Goal: Transaction & Acquisition: Purchase product/service

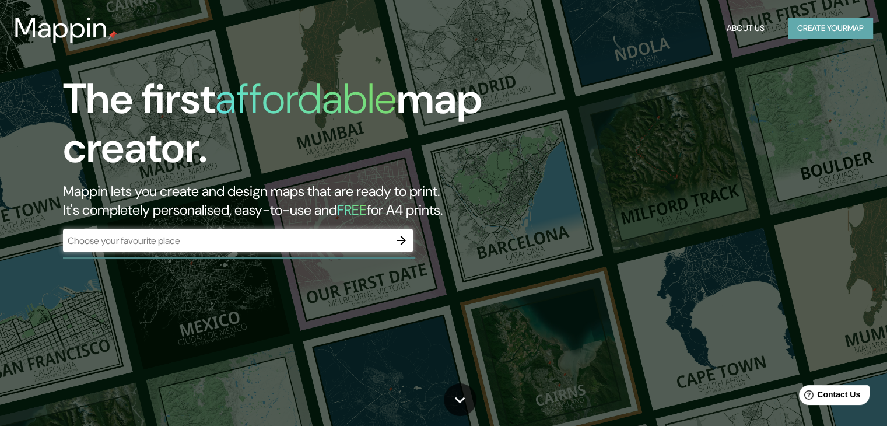
click at [821, 34] on button "Create your map" at bounding box center [830, 28] width 85 height 22
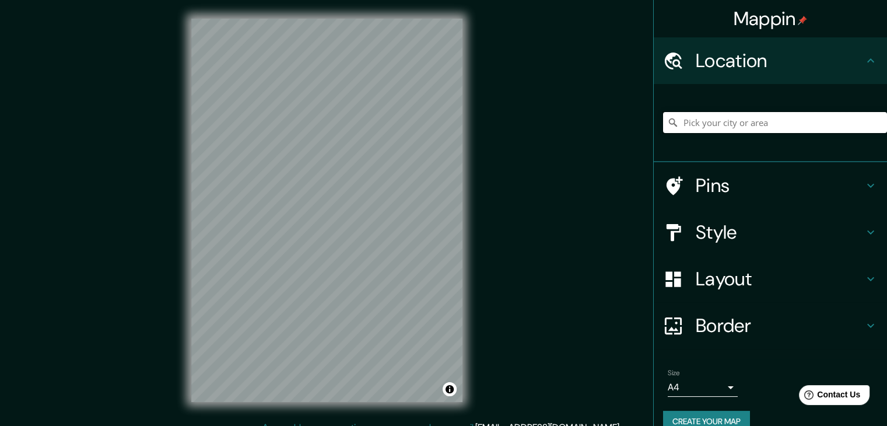
click at [728, 120] on input "Pick your city or area" at bounding box center [775, 122] width 224 height 21
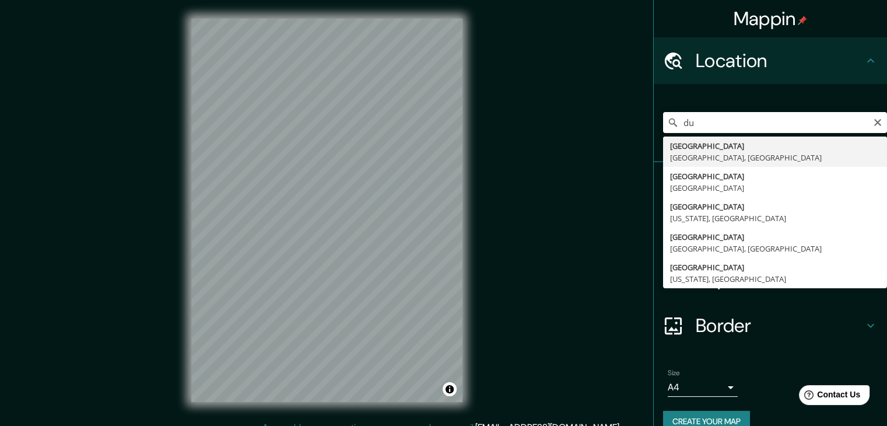
type input "d"
type input "[GEOGRAPHIC_DATA], [GEOGRAPHIC_DATA], [GEOGRAPHIC_DATA]"
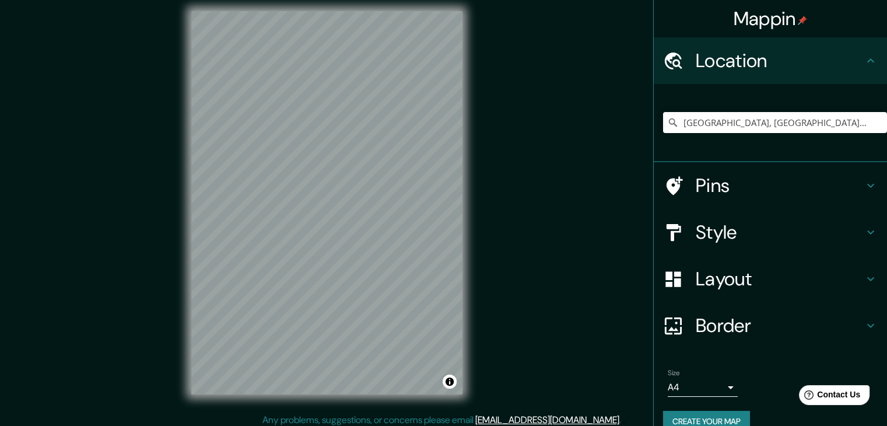
scroll to position [13, 0]
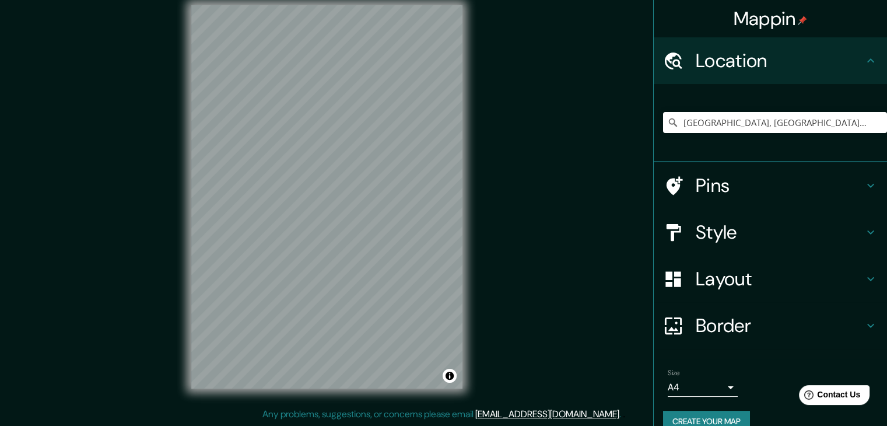
click at [482, 264] on div "Mappin Location [GEOGRAPHIC_DATA], [GEOGRAPHIC_DATA], [GEOGRAPHIC_DATA] Pins St…" at bounding box center [443, 206] width 887 height 439
click at [515, 144] on div "Mappin Location [GEOGRAPHIC_DATA], [GEOGRAPHIC_DATA], [GEOGRAPHIC_DATA] Pins St…" at bounding box center [443, 206] width 887 height 439
click at [719, 391] on body "Mappin Location [GEOGRAPHIC_DATA], [GEOGRAPHIC_DATA], [GEOGRAPHIC_DATA] Pins St…" at bounding box center [443, 200] width 887 height 426
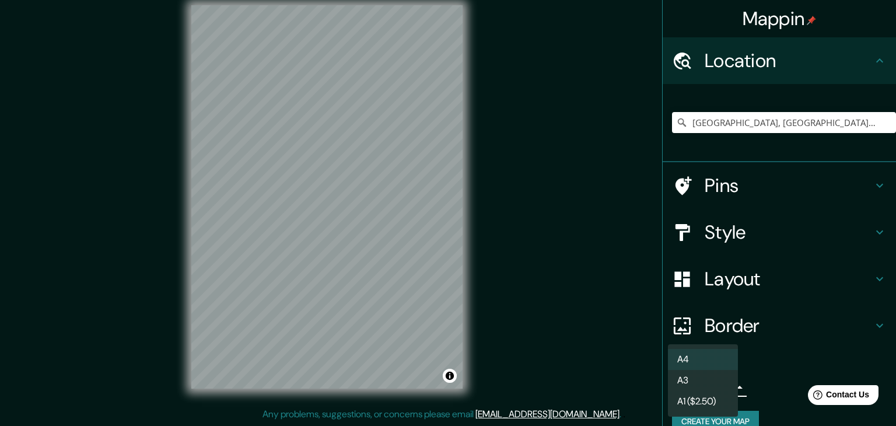
click at [724, 356] on li "A4" at bounding box center [703, 359] width 70 height 21
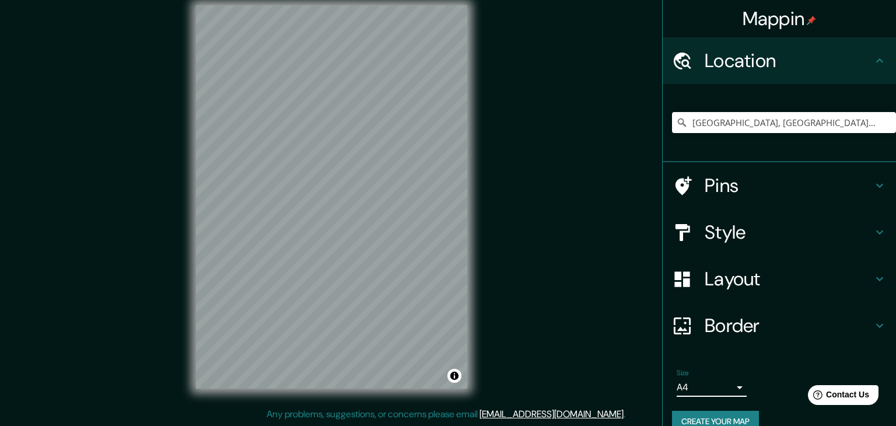
click at [722, 381] on body "Mappin Location [GEOGRAPHIC_DATA], [GEOGRAPHIC_DATA], [GEOGRAPHIC_DATA] Pins St…" at bounding box center [448, 200] width 896 height 426
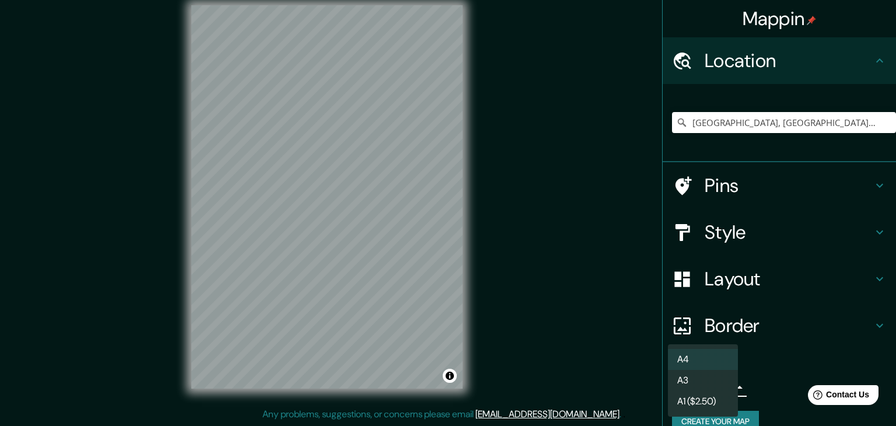
click at [714, 377] on li "A3" at bounding box center [703, 380] width 70 height 21
type input "a4"
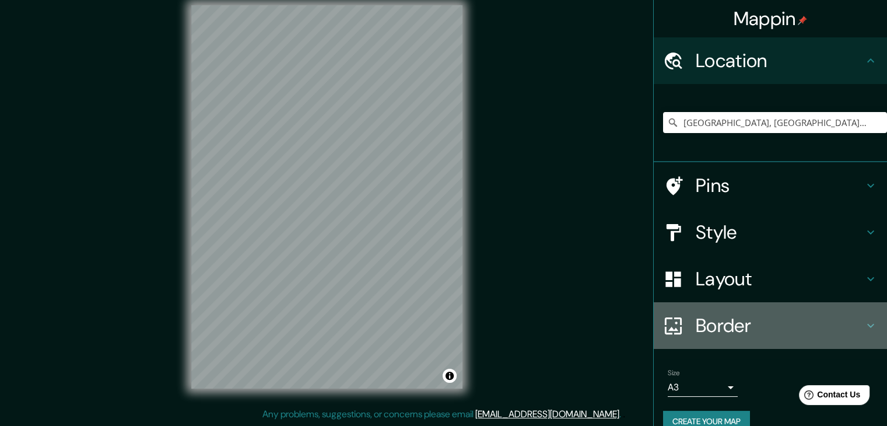
click at [732, 314] on h4 "Border" at bounding box center [780, 325] width 168 height 23
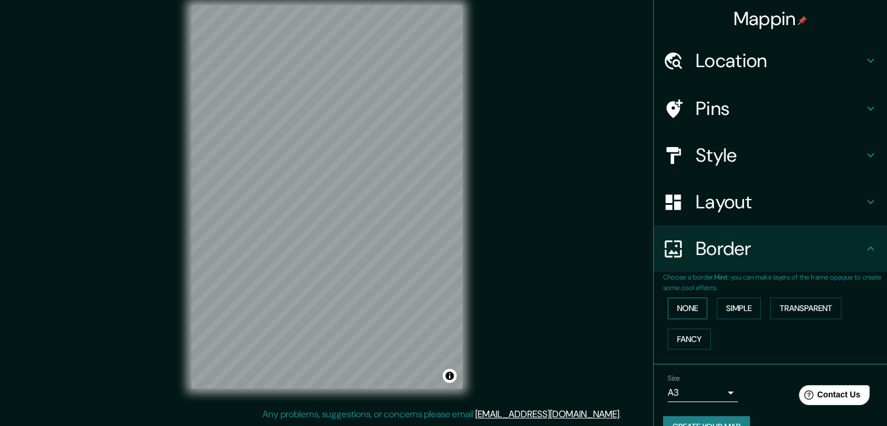
click at [693, 304] on button "None" at bounding box center [688, 308] width 40 height 22
click at [739, 307] on button "Simple" at bounding box center [739, 308] width 44 height 22
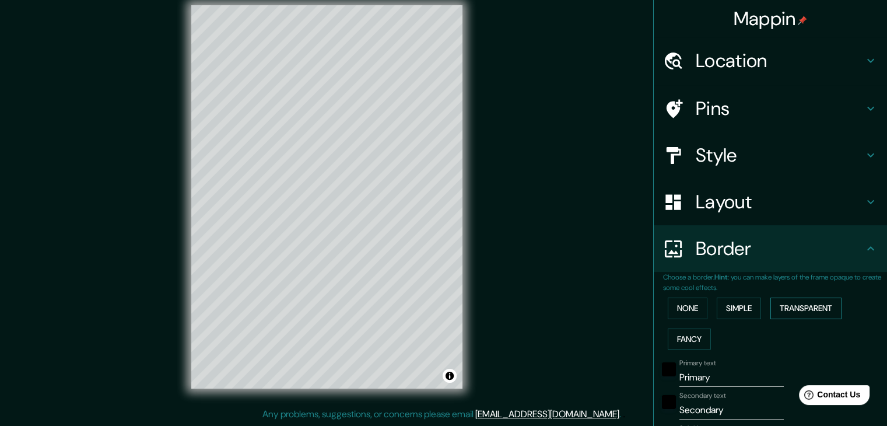
click at [835, 316] on button "Transparent" at bounding box center [805, 308] width 71 height 22
click at [693, 336] on button "Fancy" at bounding box center [689, 339] width 43 height 22
click at [689, 305] on button "None" at bounding box center [688, 308] width 40 height 22
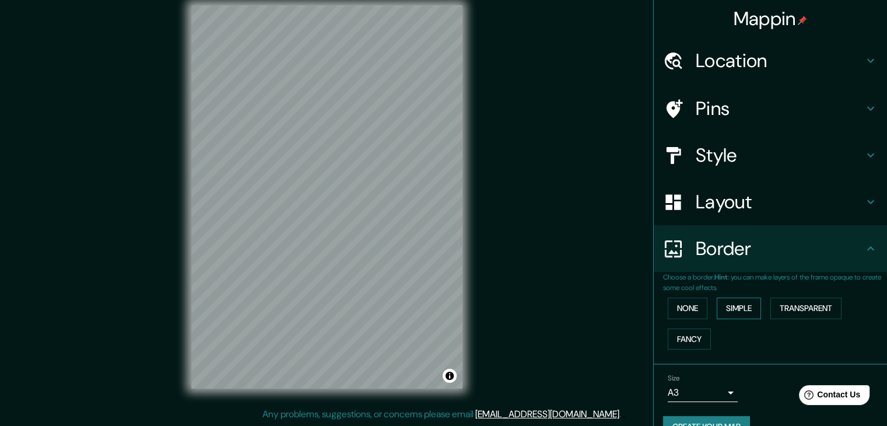
click at [746, 304] on button "Simple" at bounding box center [739, 308] width 44 height 22
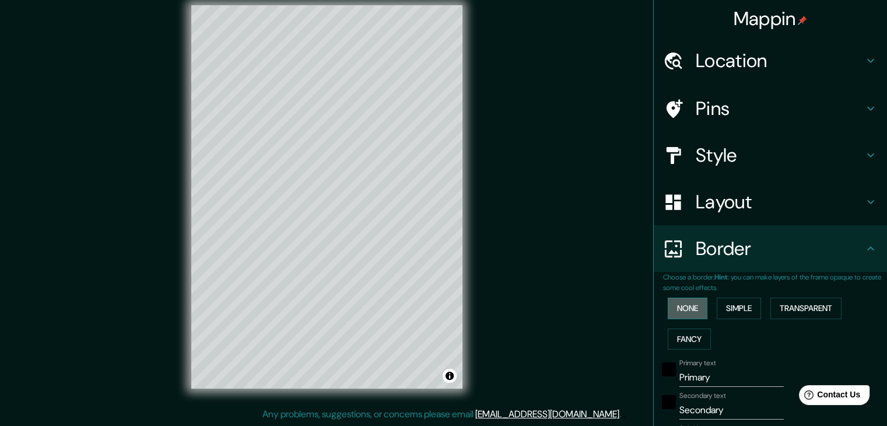
click at [688, 309] on button "None" at bounding box center [688, 308] width 40 height 22
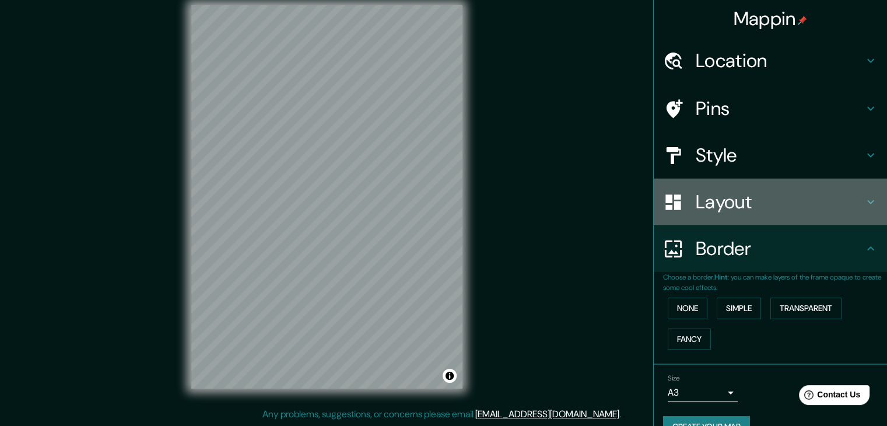
click at [789, 201] on h4 "Layout" at bounding box center [780, 201] width 168 height 23
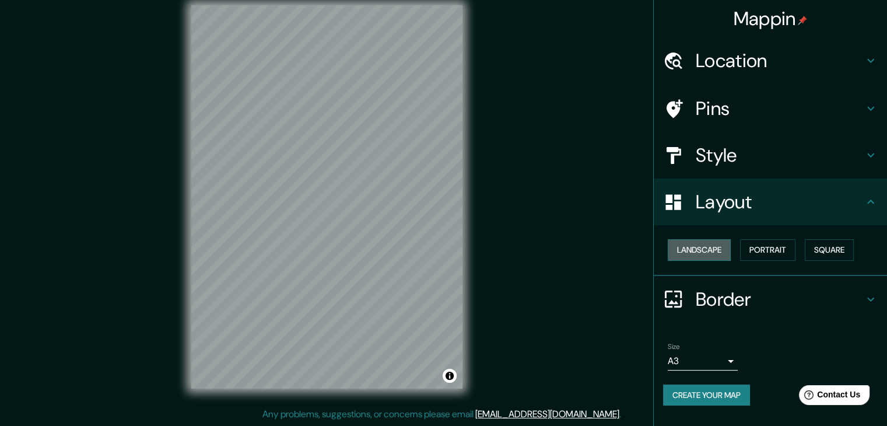
click at [722, 251] on button "Landscape" at bounding box center [699, 250] width 63 height 22
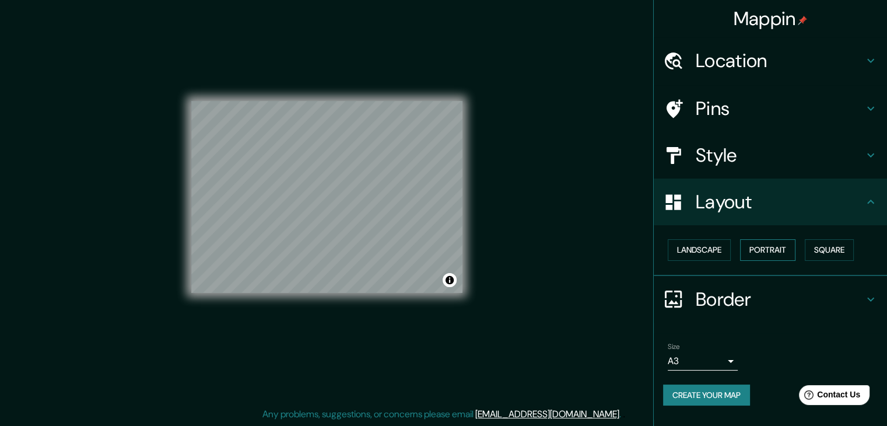
click at [767, 246] on button "Portrait" at bounding box center [767, 250] width 55 height 22
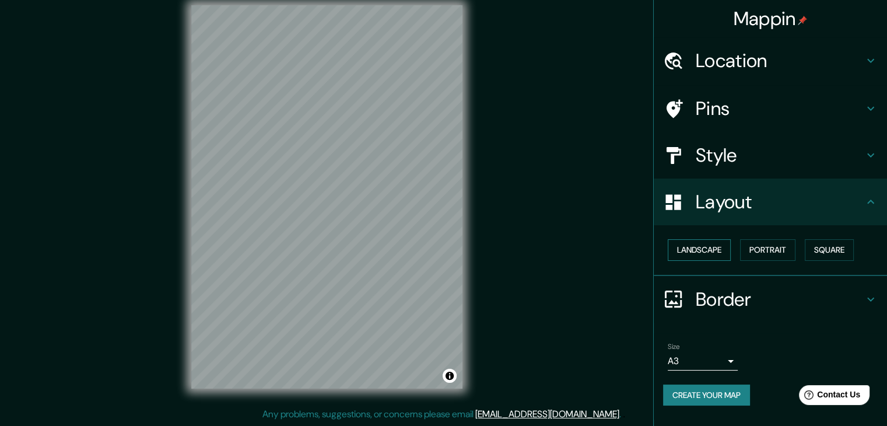
click at [709, 250] on button "Landscape" at bounding box center [699, 250] width 63 height 22
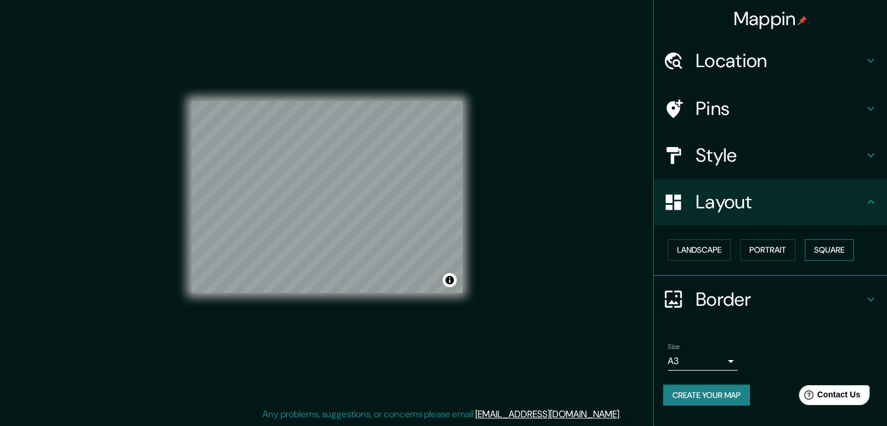
click at [830, 251] on button "Square" at bounding box center [829, 250] width 49 height 22
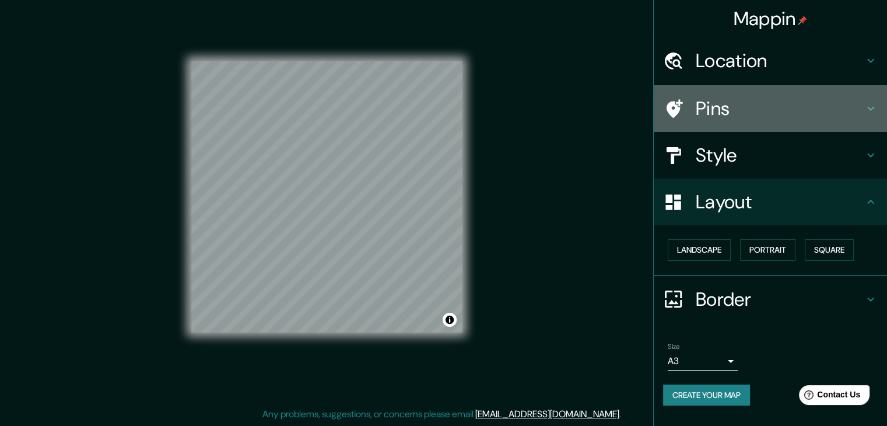
click at [750, 101] on h4 "Pins" at bounding box center [780, 108] width 168 height 23
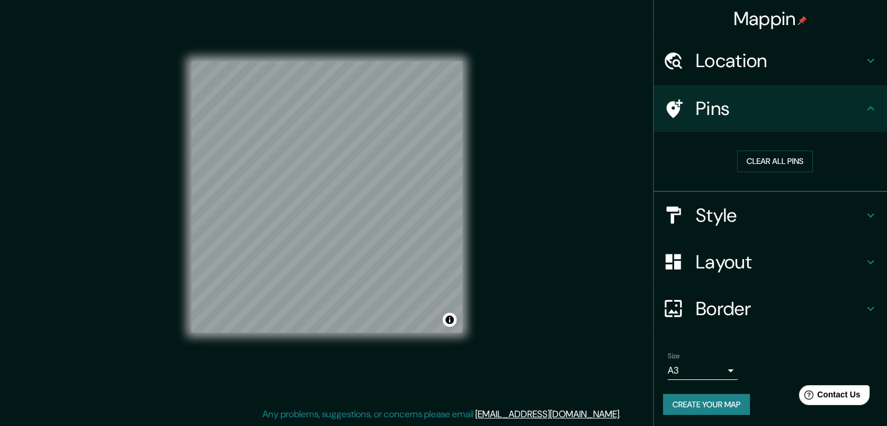
click at [791, 60] on h4 "Location" at bounding box center [780, 60] width 168 height 23
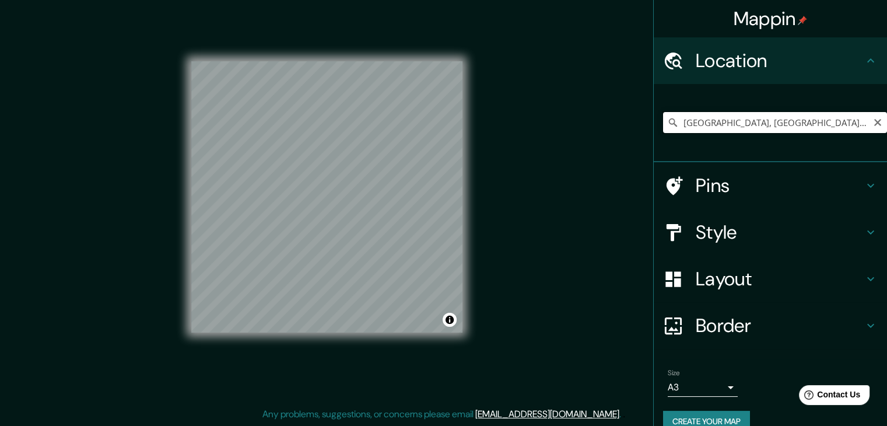
click at [730, 121] on input "[GEOGRAPHIC_DATA], [GEOGRAPHIC_DATA], [GEOGRAPHIC_DATA]" at bounding box center [775, 122] width 224 height 21
click at [873, 118] on icon "Clear" at bounding box center [877, 122] width 9 height 9
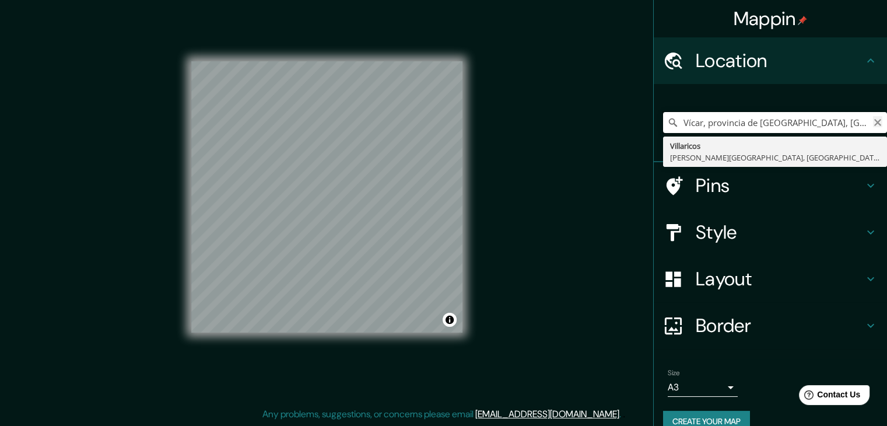
type input "Vícar, provincia de [GEOGRAPHIC_DATA], [GEOGRAPHIC_DATA]"
click at [873, 120] on icon "Clear" at bounding box center [877, 122] width 9 height 9
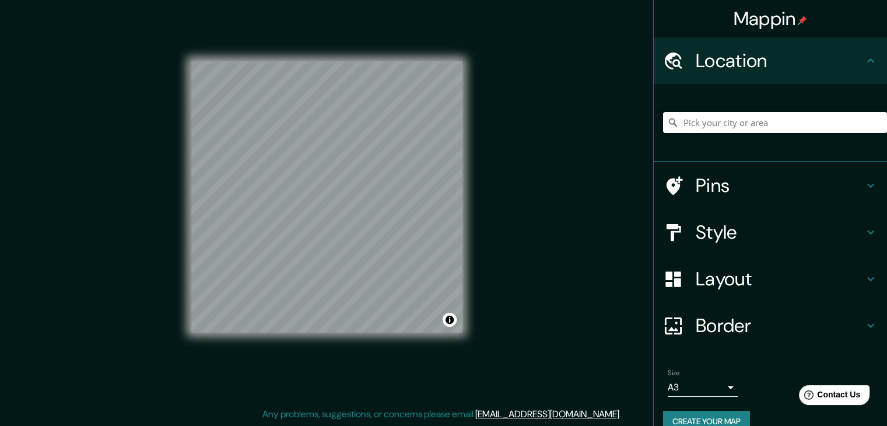
click at [787, 117] on input "Pick your city or area" at bounding box center [775, 122] width 224 height 21
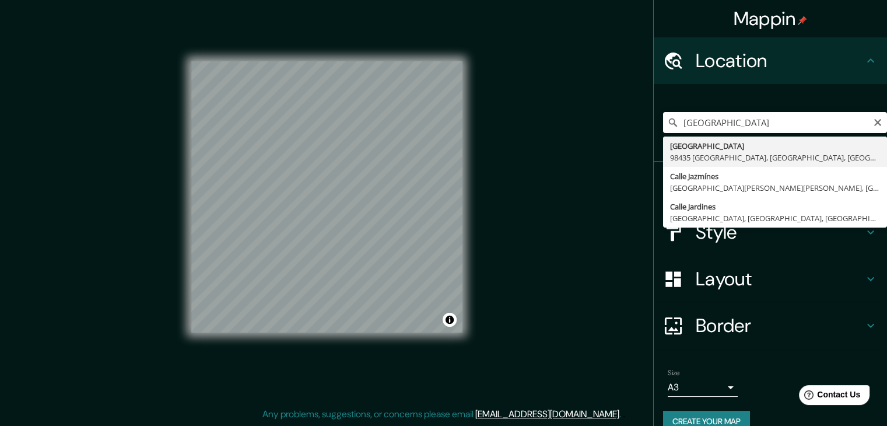
type input "[GEOGRAPHIC_DATA] [GEOGRAPHIC_DATA], [GEOGRAPHIC_DATA], [GEOGRAPHIC_DATA]"
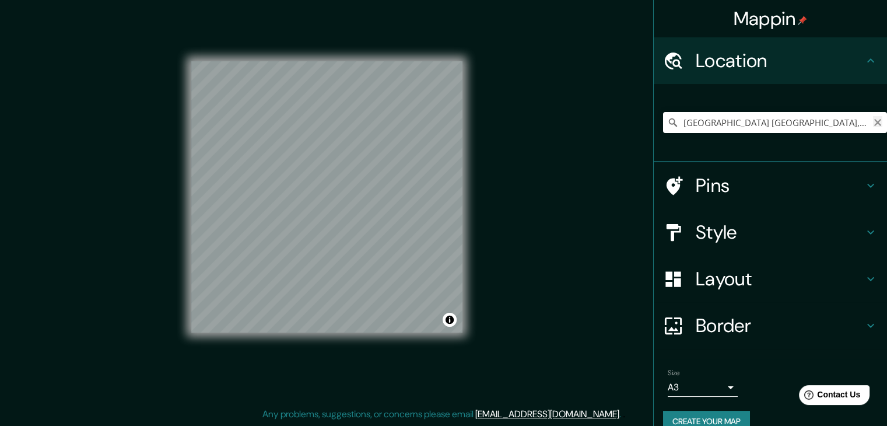
click at [873, 117] on button "Clear" at bounding box center [877, 121] width 9 height 11
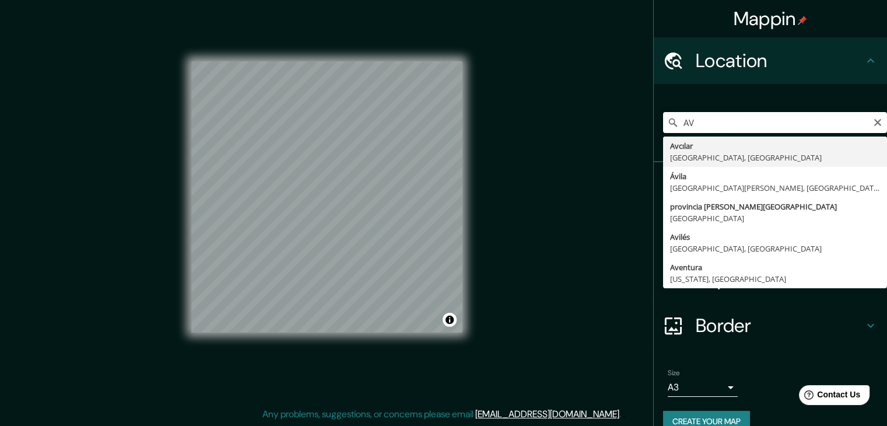
type input "A"
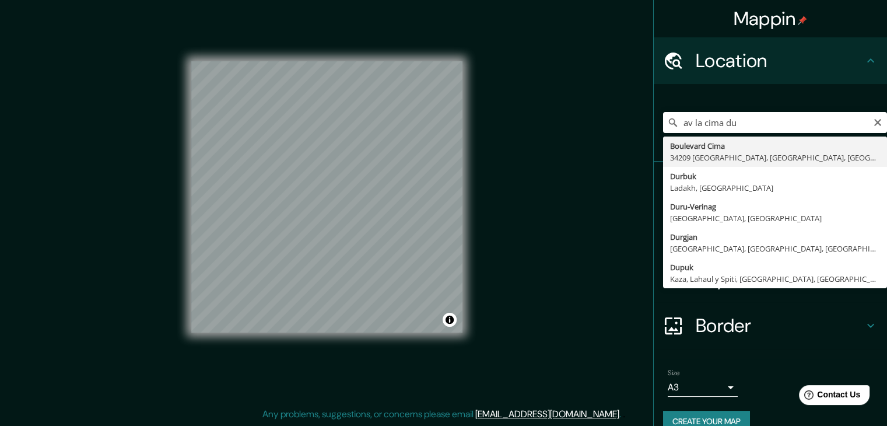
type input "[GEOGRAPHIC_DATA], [GEOGRAPHIC_DATA], [GEOGRAPHIC_DATA]"
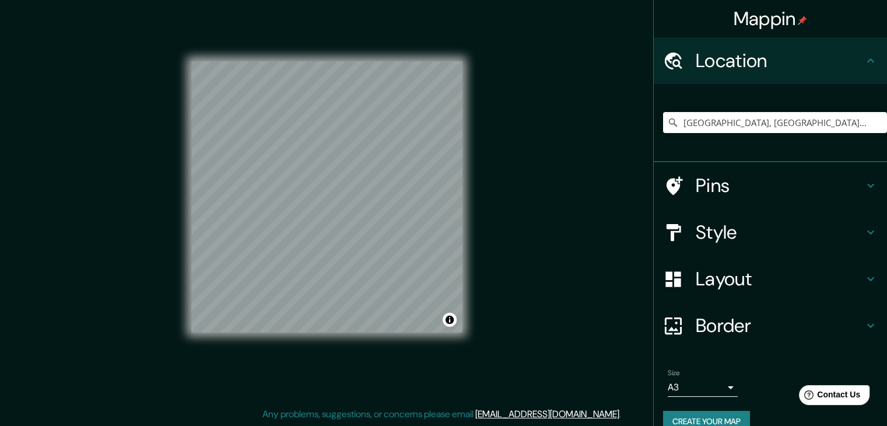
click at [465, 117] on div "© Mapbox © OpenStreetMap Improve this map" at bounding box center [327, 197] width 308 height 420
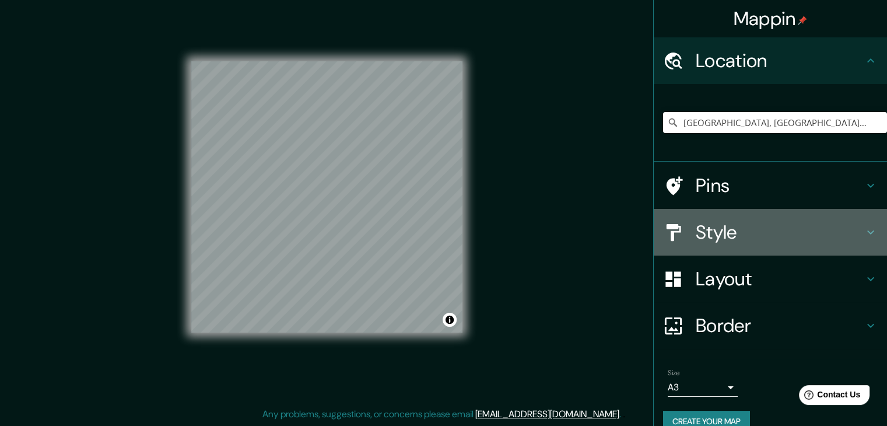
click at [759, 231] on h4 "Style" at bounding box center [780, 231] width 168 height 23
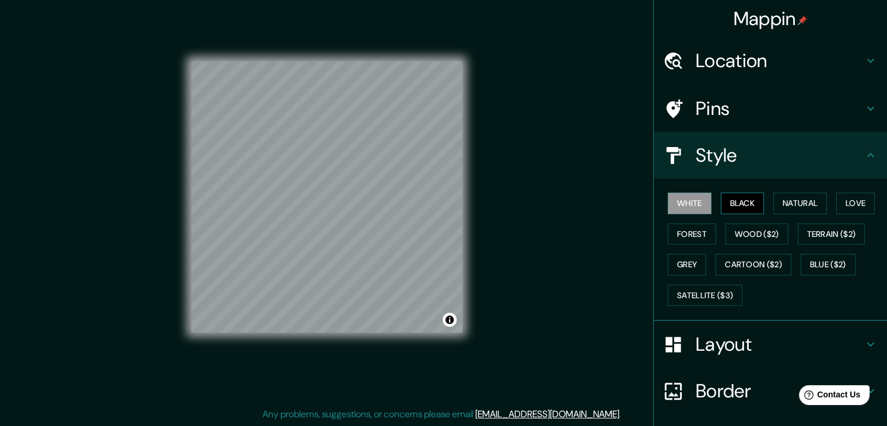
click at [723, 197] on button "Black" at bounding box center [743, 203] width 44 height 22
click at [781, 197] on button "Natural" at bounding box center [800, 203] width 54 height 22
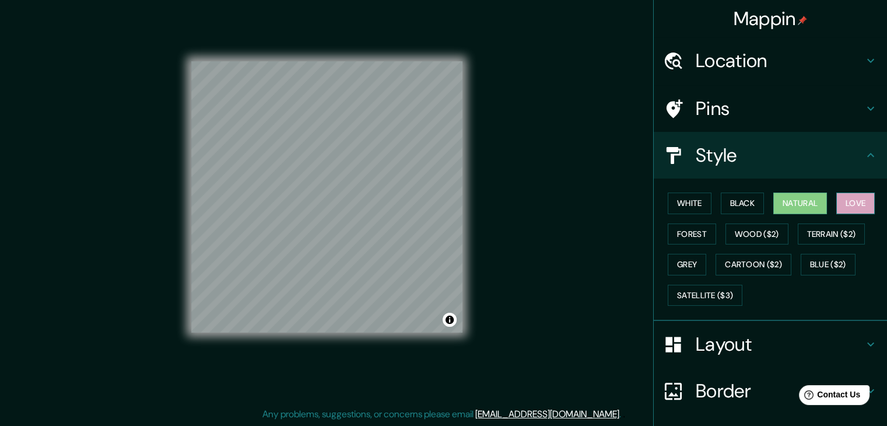
click at [857, 196] on button "Love" at bounding box center [855, 203] width 38 height 22
click at [706, 229] on button "Forest" at bounding box center [692, 234] width 48 height 22
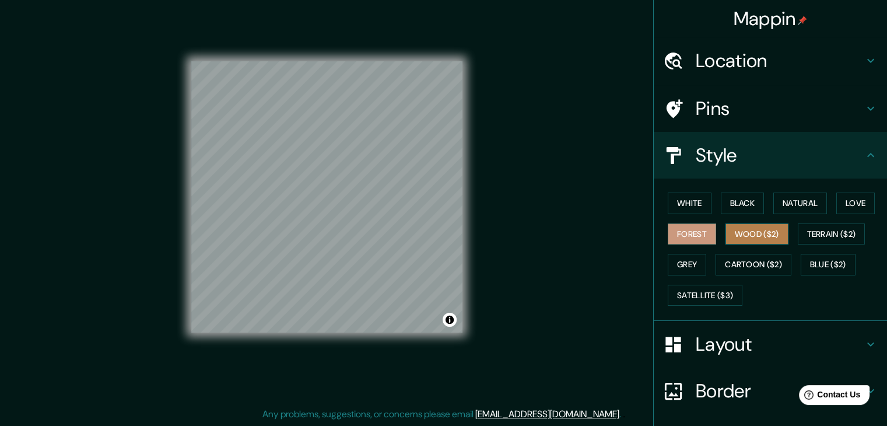
click at [736, 234] on button "Wood ($2)" at bounding box center [756, 234] width 63 height 22
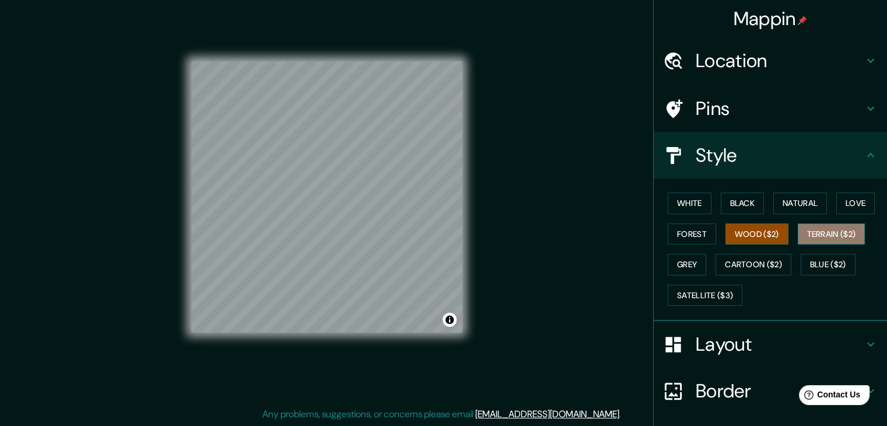
click at [812, 232] on button "Terrain ($2)" at bounding box center [832, 234] width 68 height 22
click at [679, 268] on button "Grey" at bounding box center [687, 265] width 38 height 22
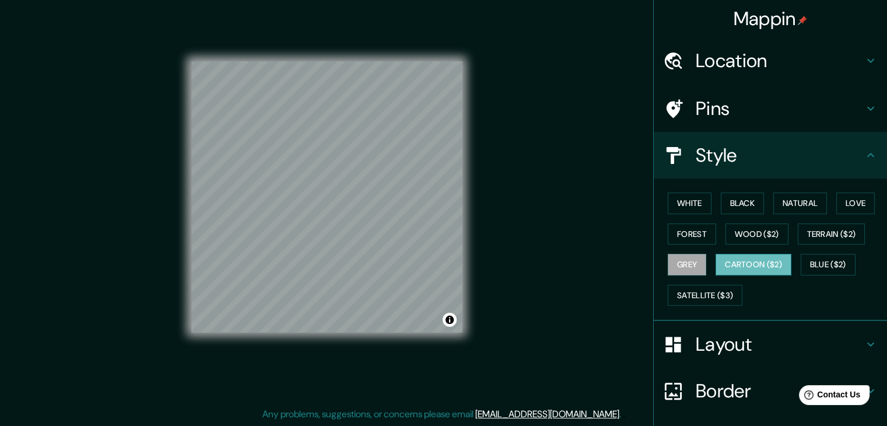
click at [736, 262] on button "Cartoon ($2)" at bounding box center [753, 265] width 76 height 22
click at [817, 257] on button "Blue ($2)" at bounding box center [828, 265] width 55 height 22
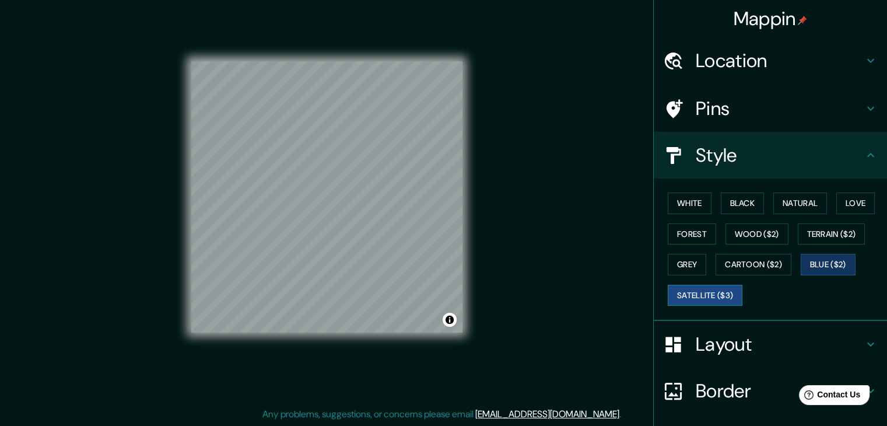
click at [691, 297] on button "Satellite ($3)" at bounding box center [705, 296] width 75 height 22
click at [779, 335] on h4 "Layout" at bounding box center [780, 343] width 168 height 23
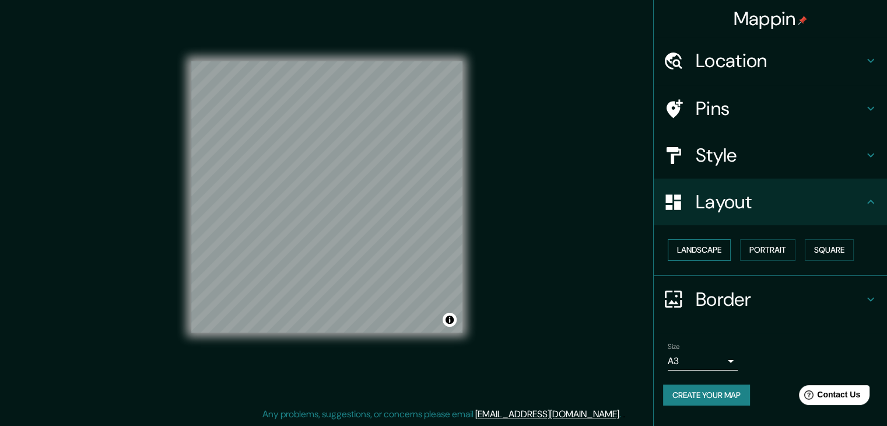
click at [715, 254] on button "Landscape" at bounding box center [699, 250] width 63 height 22
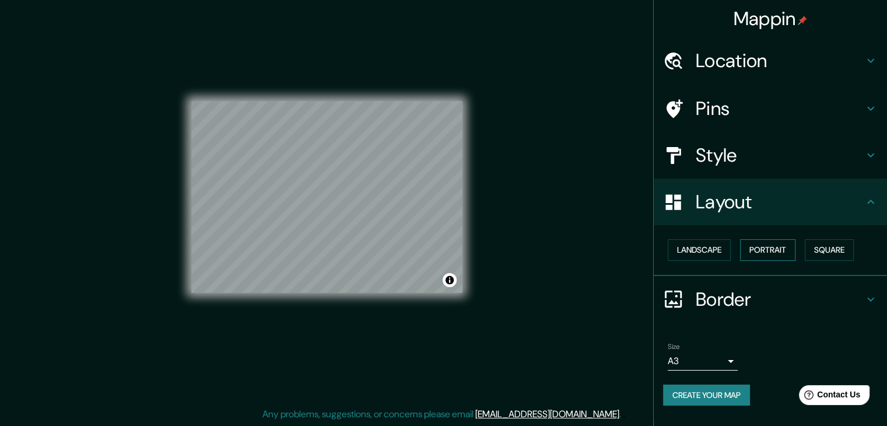
click at [749, 244] on button "Portrait" at bounding box center [767, 250] width 55 height 22
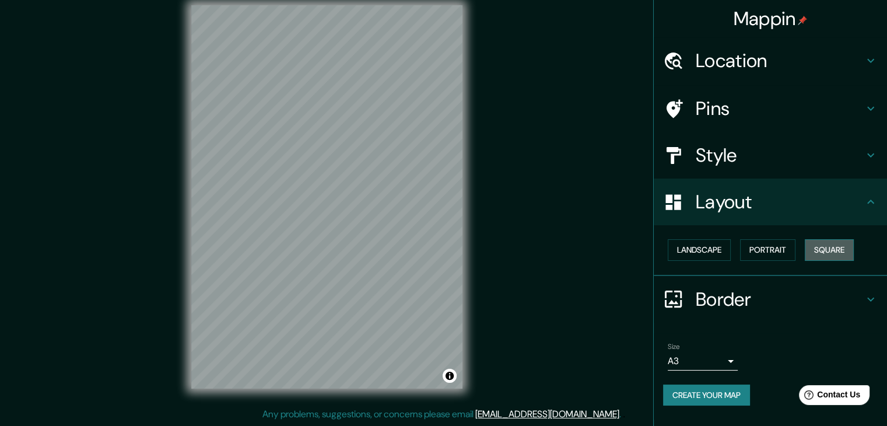
click at [836, 244] on button "Square" at bounding box center [829, 250] width 49 height 22
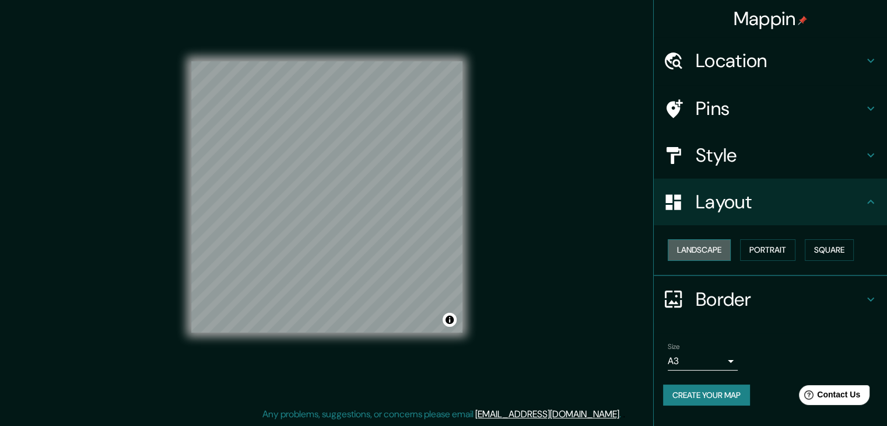
click at [708, 252] on button "Landscape" at bounding box center [699, 250] width 63 height 22
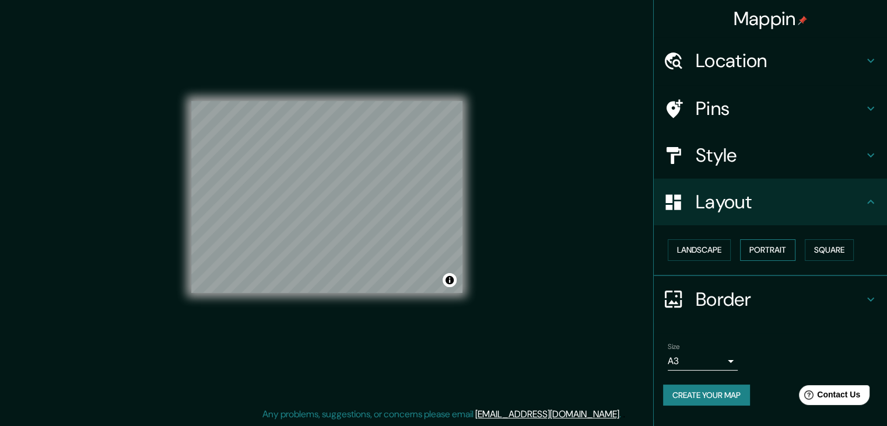
click at [786, 251] on button "Portrait" at bounding box center [767, 250] width 55 height 22
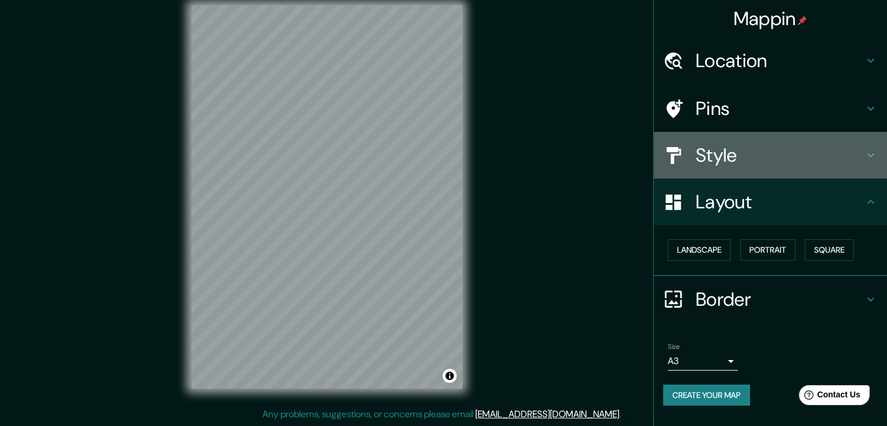
click at [750, 156] on h4 "Style" at bounding box center [780, 154] width 168 height 23
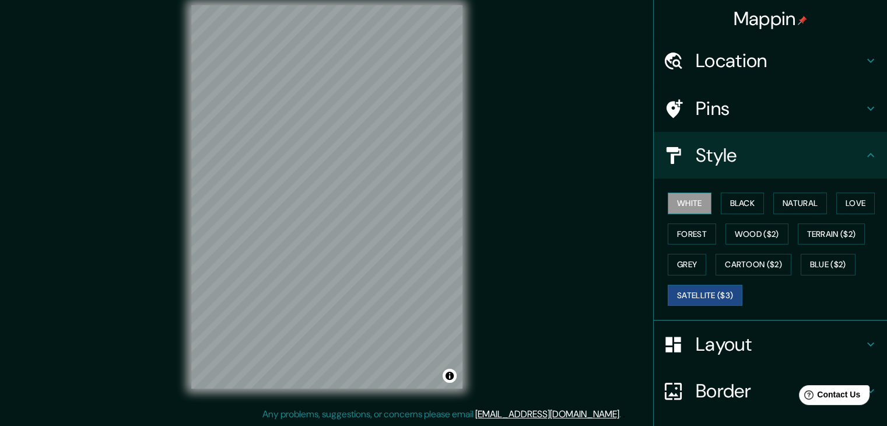
drag, startPoint x: 694, startPoint y: 199, endPoint x: 701, endPoint y: 197, distance: 7.8
click at [693, 199] on button "White" at bounding box center [690, 203] width 44 height 22
click at [753, 196] on button "Black" at bounding box center [743, 203] width 44 height 22
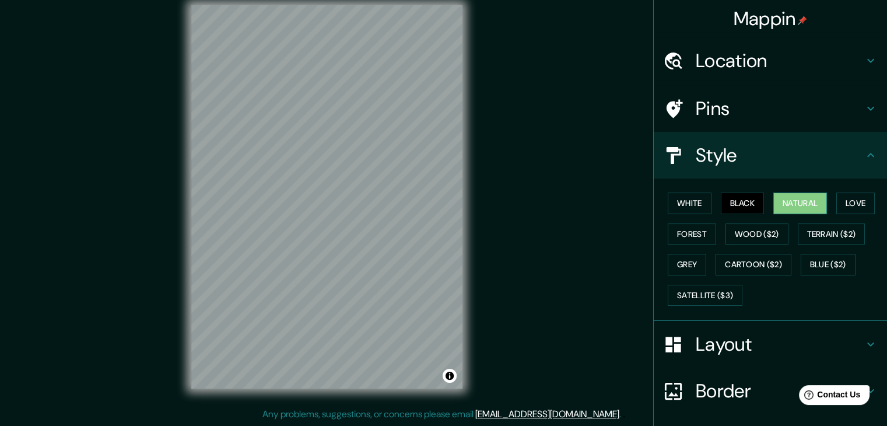
click at [796, 197] on button "Natural" at bounding box center [800, 203] width 54 height 22
click at [858, 204] on button "Love" at bounding box center [855, 203] width 38 height 22
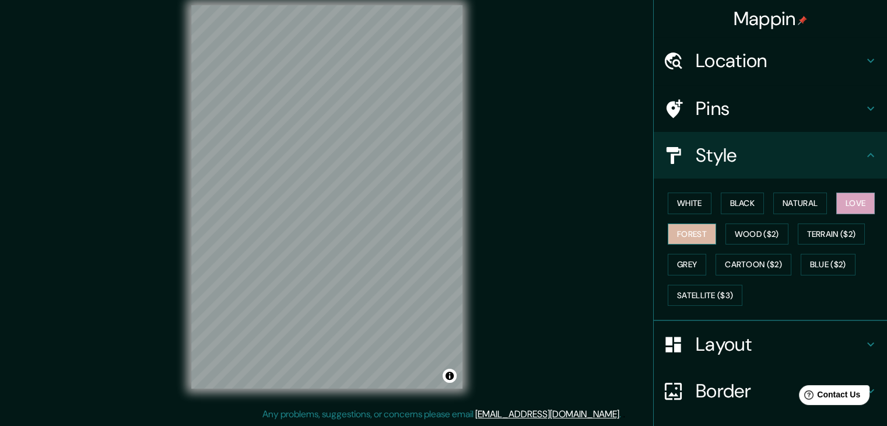
click at [698, 235] on button "Forest" at bounding box center [692, 234] width 48 height 22
click at [741, 229] on button "Wood ($2)" at bounding box center [756, 234] width 63 height 22
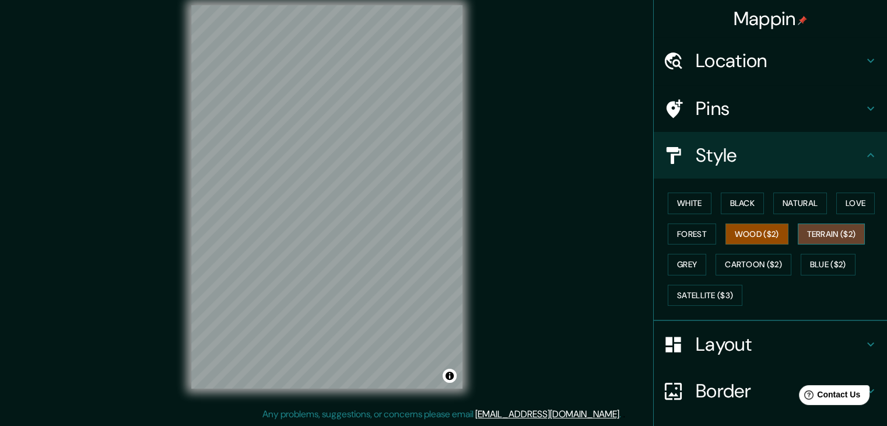
click at [809, 235] on button "Terrain ($2)" at bounding box center [832, 234] width 68 height 22
click at [678, 269] on button "Grey" at bounding box center [687, 265] width 38 height 22
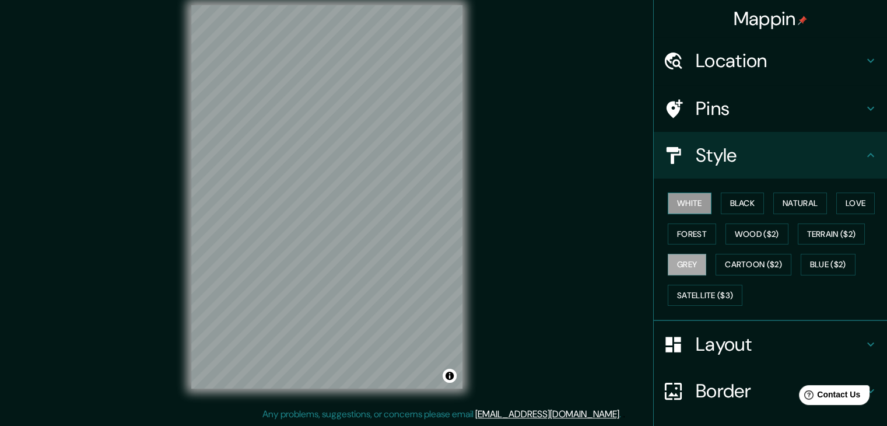
click at [683, 205] on button "White" at bounding box center [690, 203] width 44 height 22
click at [709, 295] on button "Satellite ($3)" at bounding box center [705, 296] width 75 height 22
